Goal: Transaction & Acquisition: Book appointment/travel/reservation

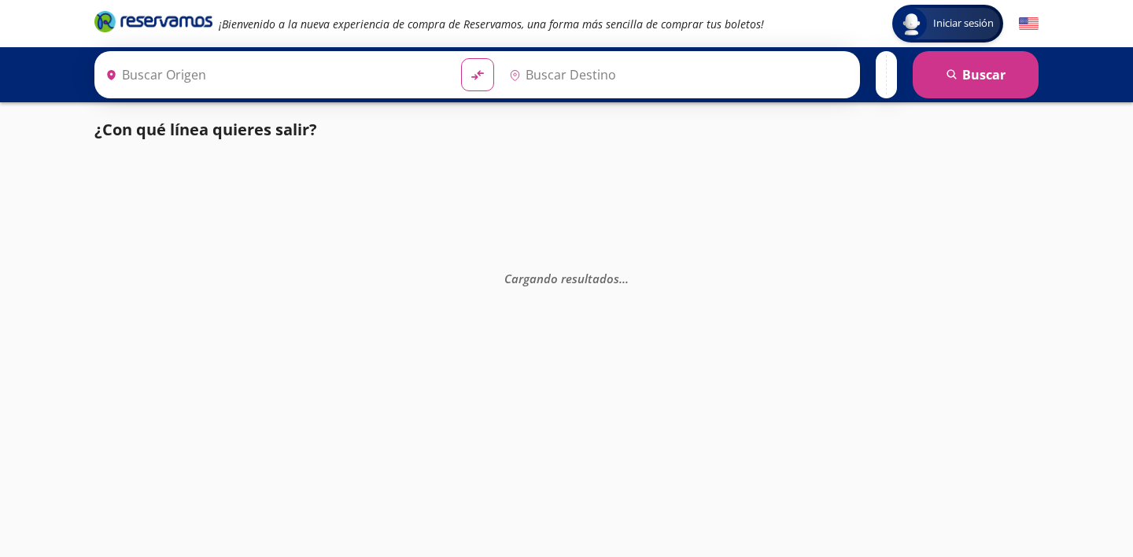
type input "Colima, Colima"
type input "[GEOGRAPHIC_DATA], [GEOGRAPHIC_DATA]"
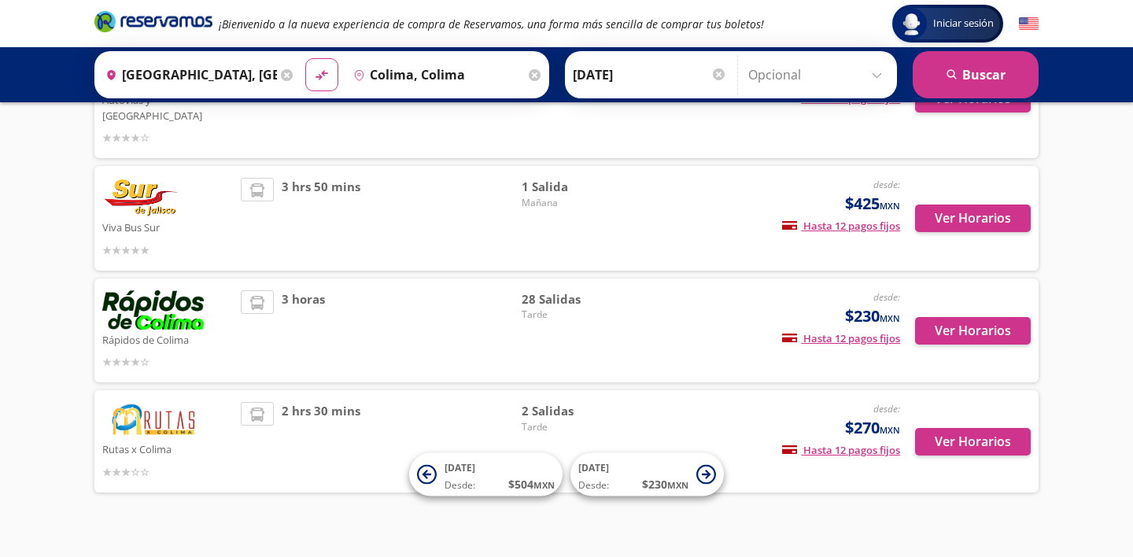
scroll to position [461, 0]
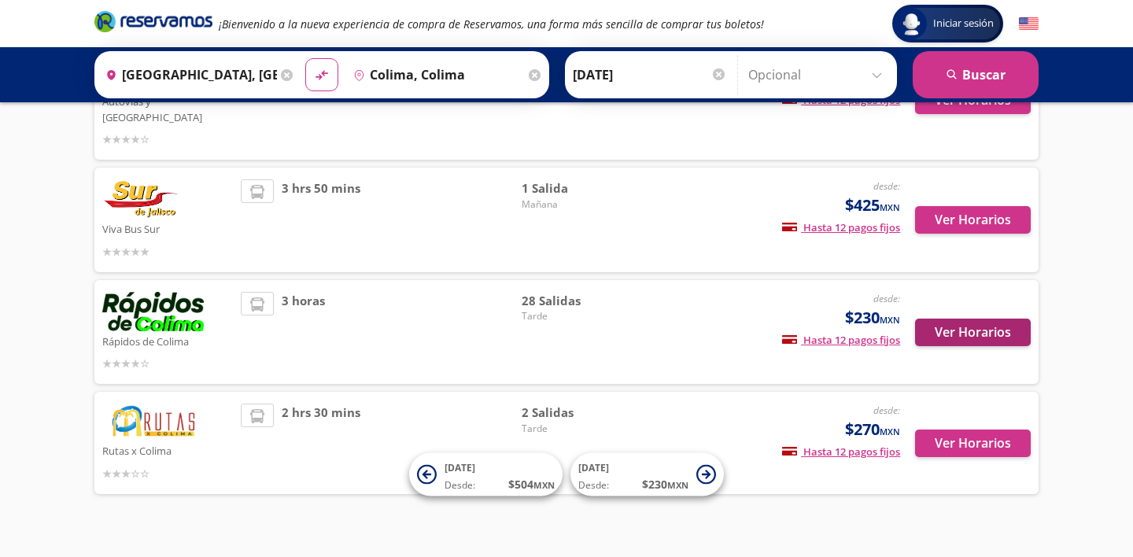
click at [980, 322] on button "Ver Horarios" at bounding box center [973, 333] width 116 height 28
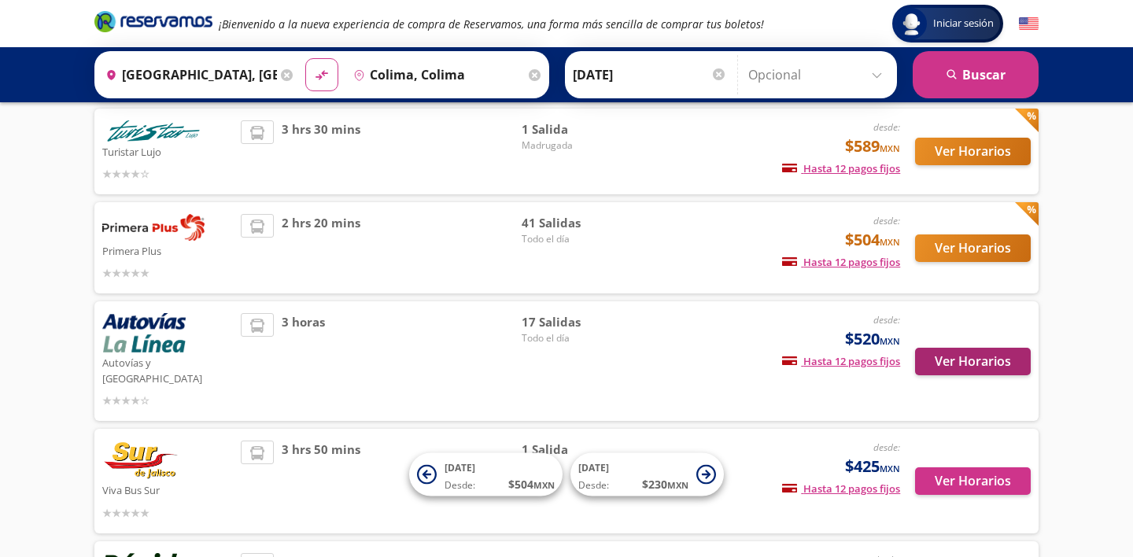
click at [974, 356] on button "Ver Horarios" at bounding box center [973, 362] width 116 height 28
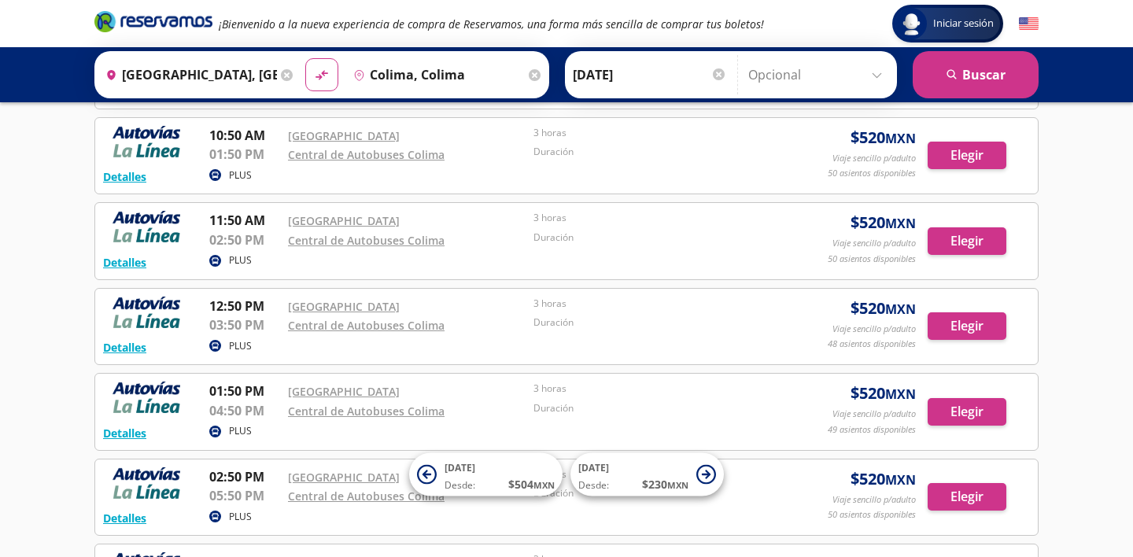
scroll to position [494, 0]
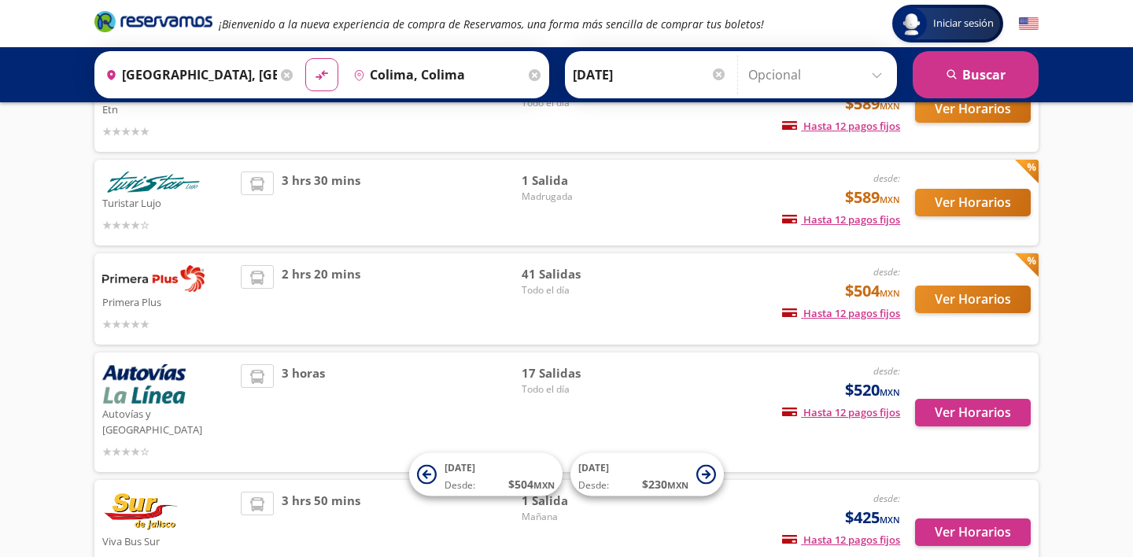
scroll to position [140, 0]
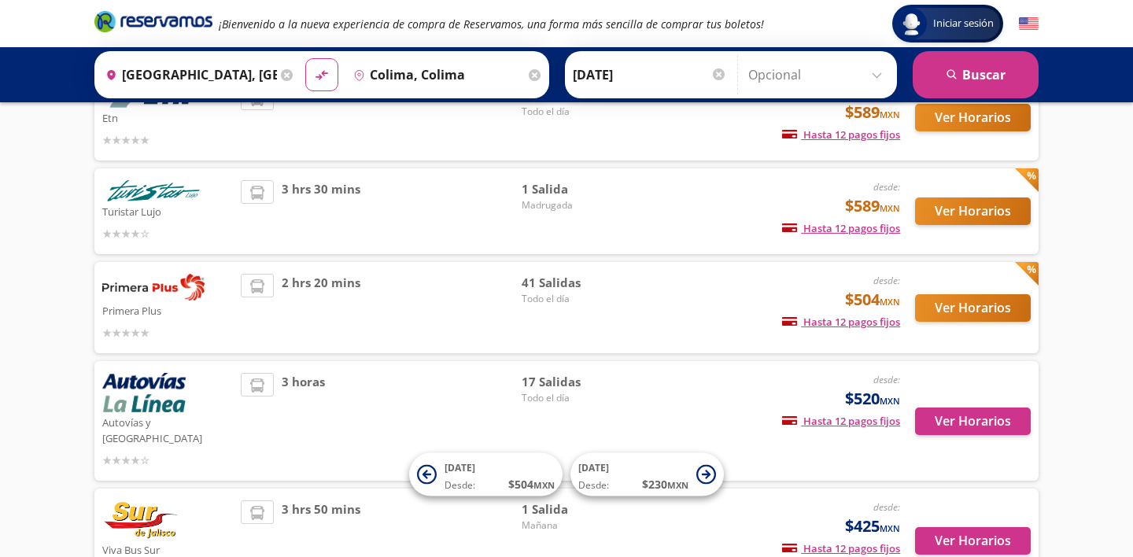
click at [1001, 308] on button "Ver Horarios" at bounding box center [973, 308] width 116 height 28
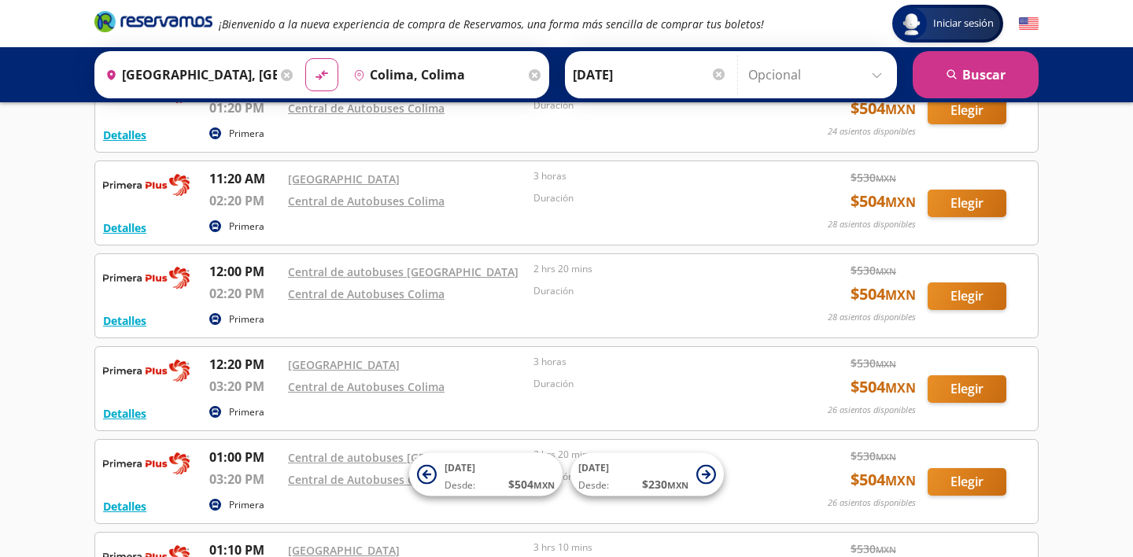
scroll to position [1793, 0]
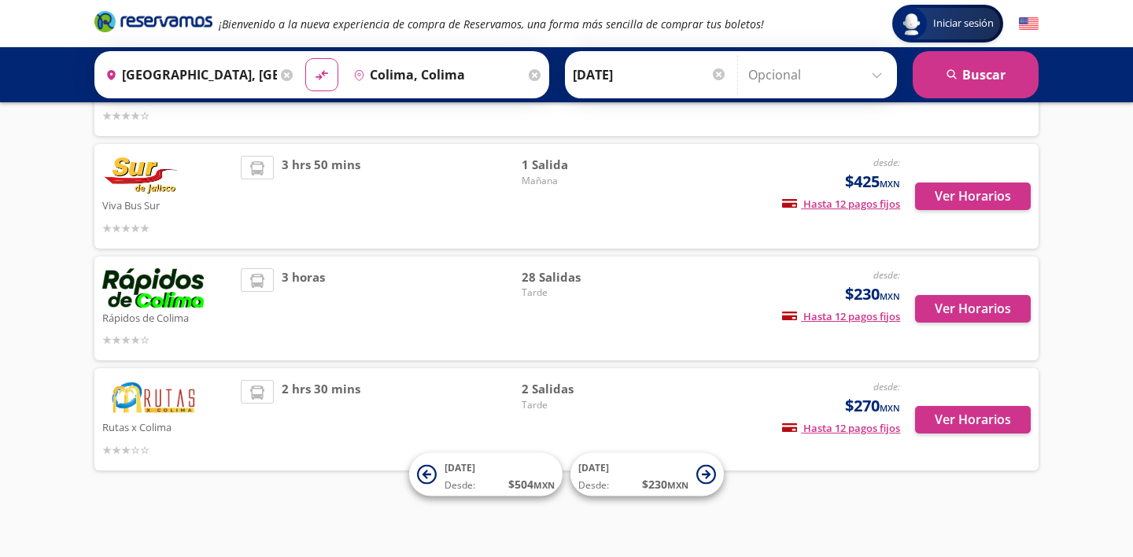
scroll to position [140, 0]
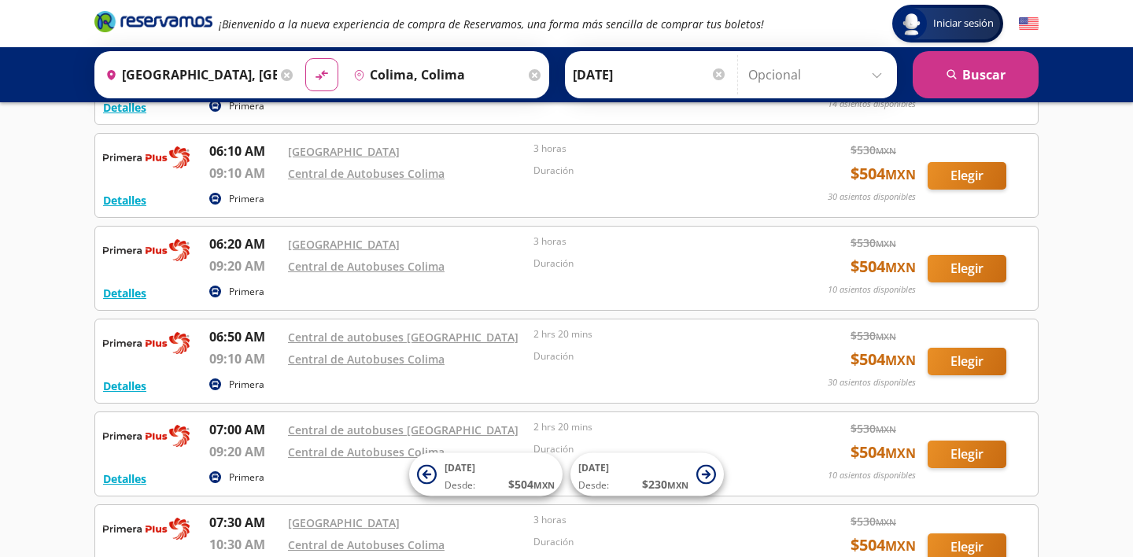
scroll to position [512, 0]
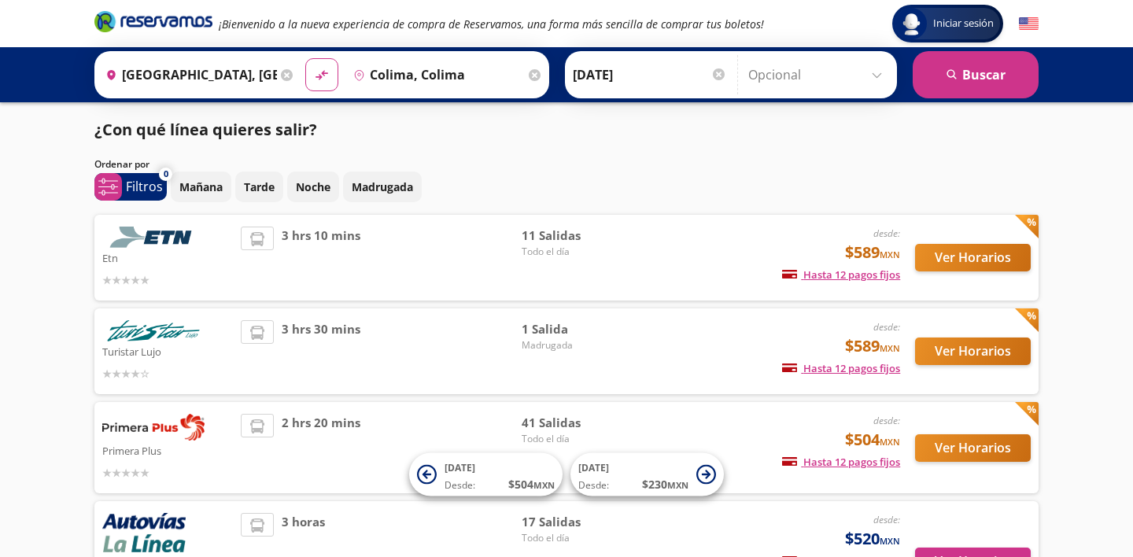
click at [966, 264] on button "Ver Horarios" at bounding box center [973, 258] width 116 height 28
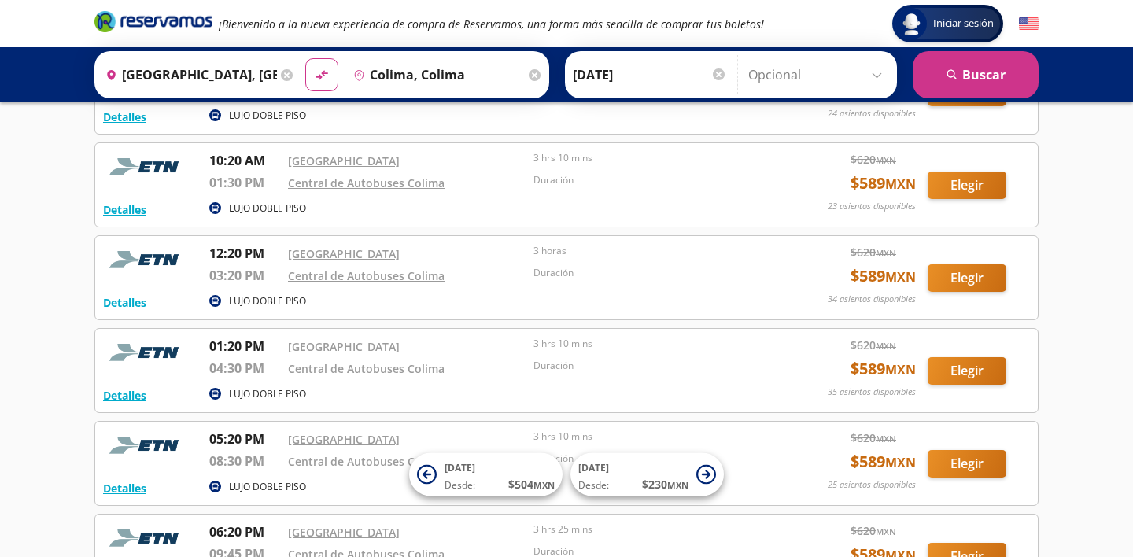
scroll to position [412, 0]
